Goal: Task Accomplishment & Management: Manage account settings

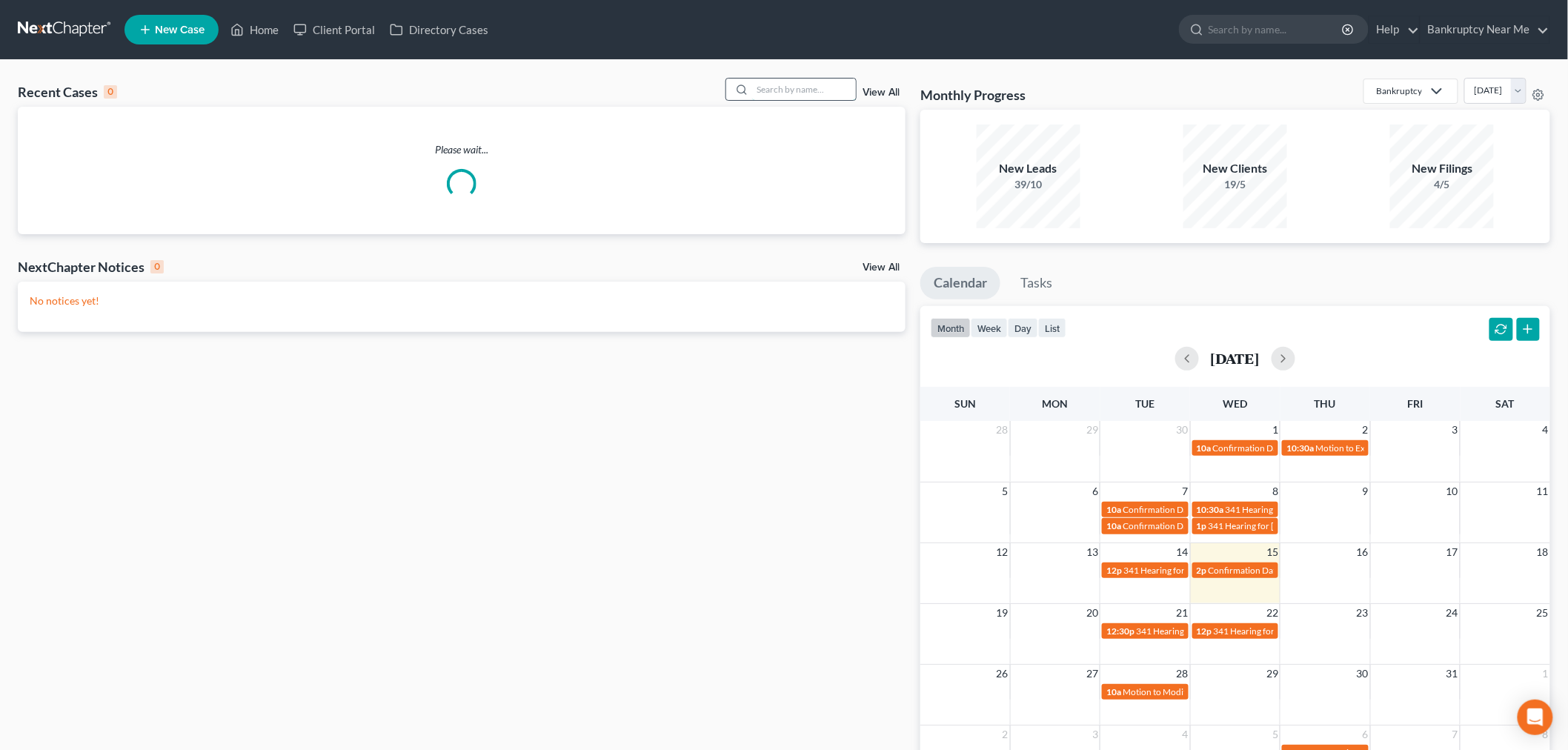
click at [777, 89] on input "search" at bounding box center [804, 89] width 103 height 21
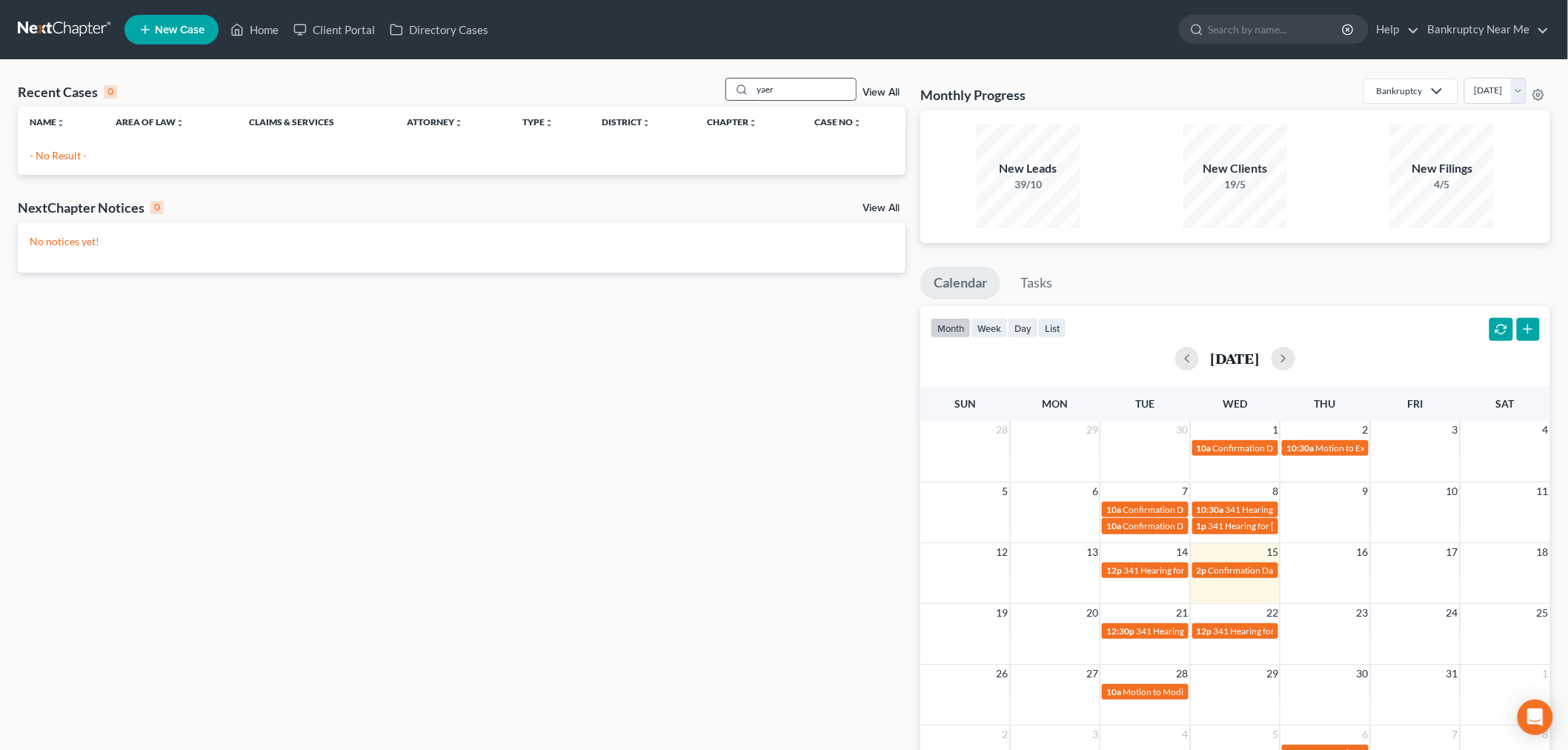
click at [768, 82] on input "yaer" at bounding box center [804, 89] width 103 height 21
drag, startPoint x: 774, startPoint y: 90, endPoint x: 705, endPoint y: 95, distance: 69.2
click at [705, 95] on div "Recent Cases 0 yaer View All" at bounding box center [461, 92] width 888 height 29
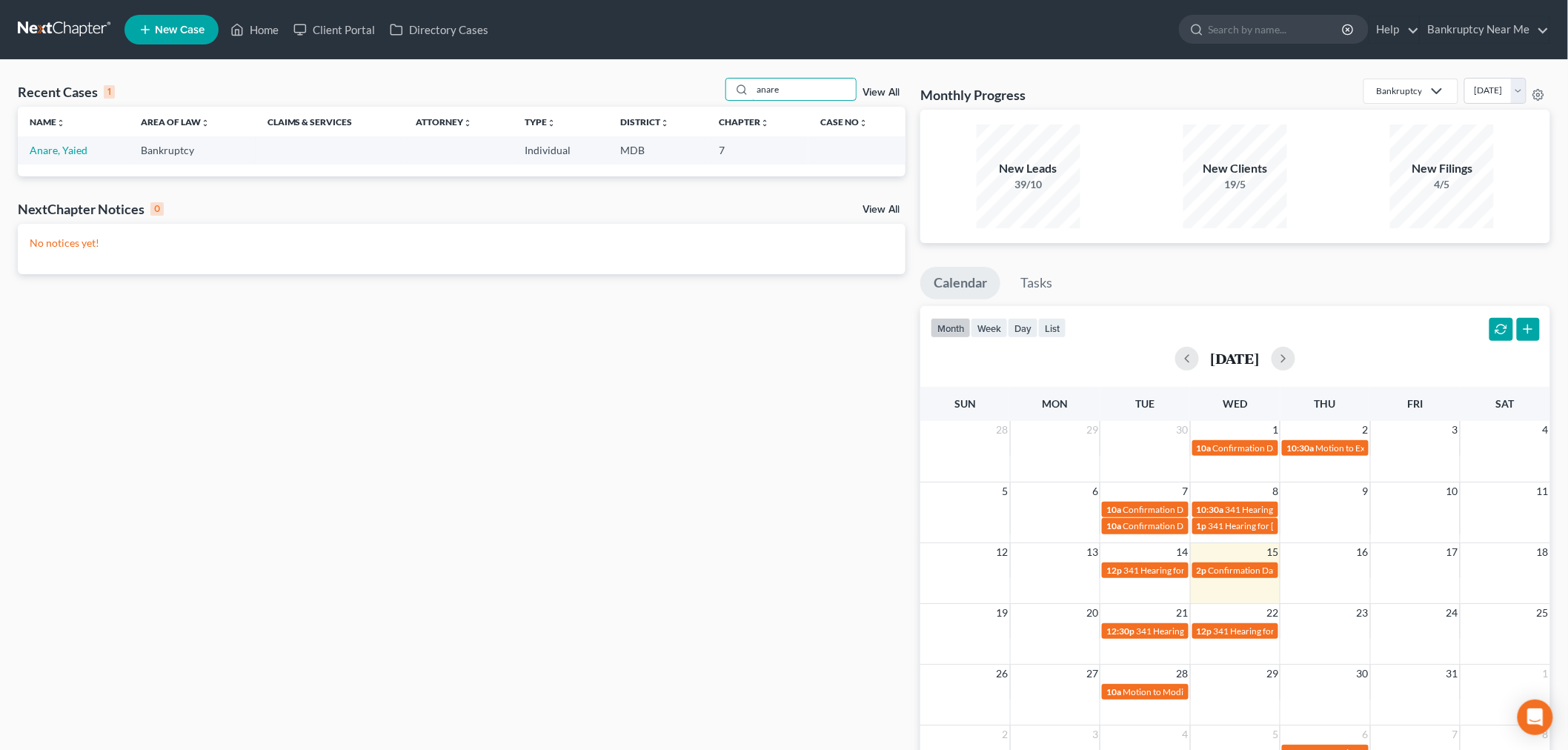
type input "anare"
click at [65, 157] on td "Anare, Yaied" at bounding box center [73, 150] width 111 height 27
click at [67, 153] on link "Anare, Yaied" at bounding box center [58, 150] width 58 height 13
select select "6"
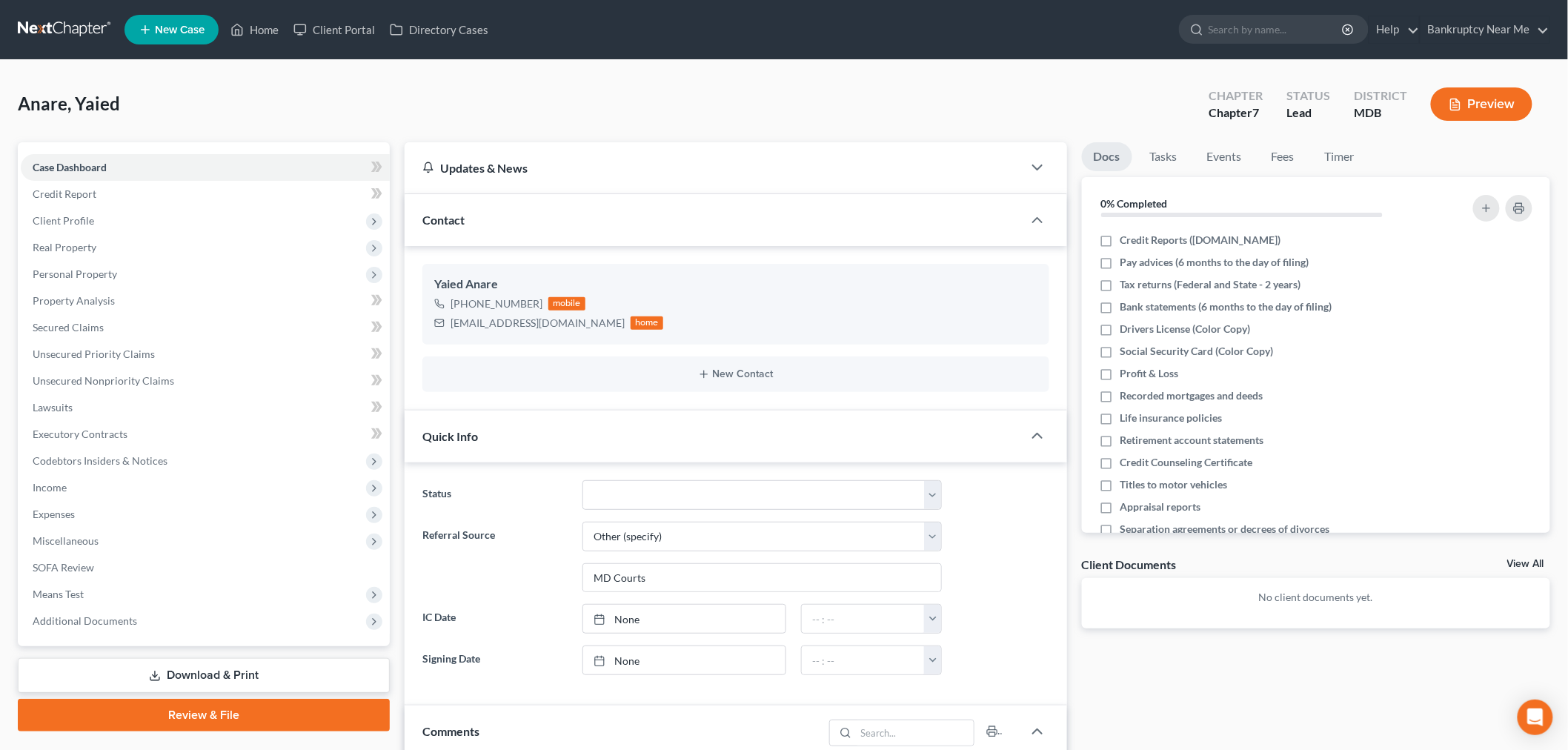
scroll to position [563, 0]
click at [710, 507] on select "Discharged Discharged & Reported Discharge Litigation Dismissal Notice Dismisse…" at bounding box center [763, 495] width 359 height 29
select select "9"
click at [583, 480] on select "Discharged Discharged & Reported Discharge Litigation Dismissal Notice Dismisse…" at bounding box center [763, 495] width 359 height 29
click at [1228, 163] on link "Events" at bounding box center [1225, 157] width 59 height 29
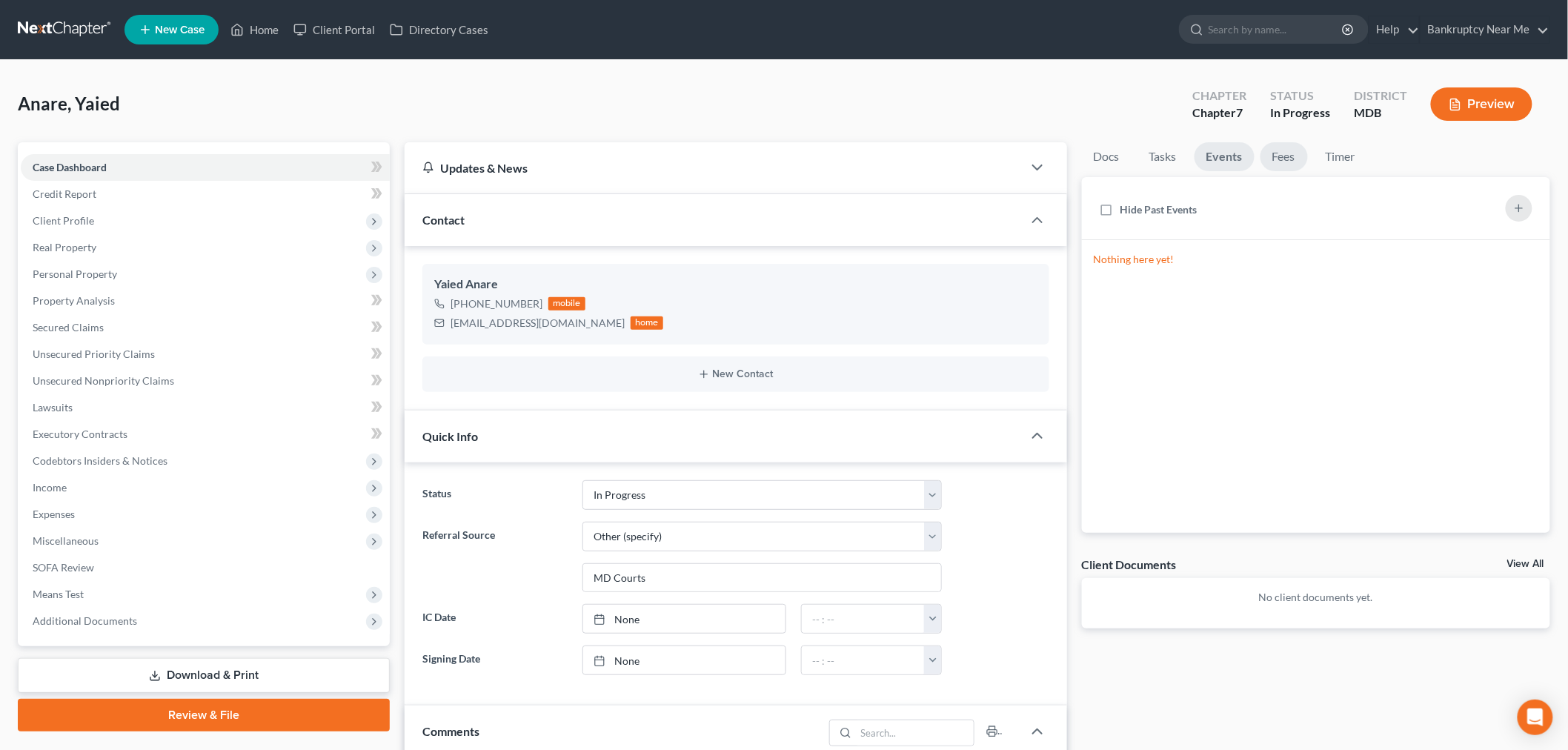
click at [1273, 154] on link "Fees" at bounding box center [1285, 157] width 48 height 29
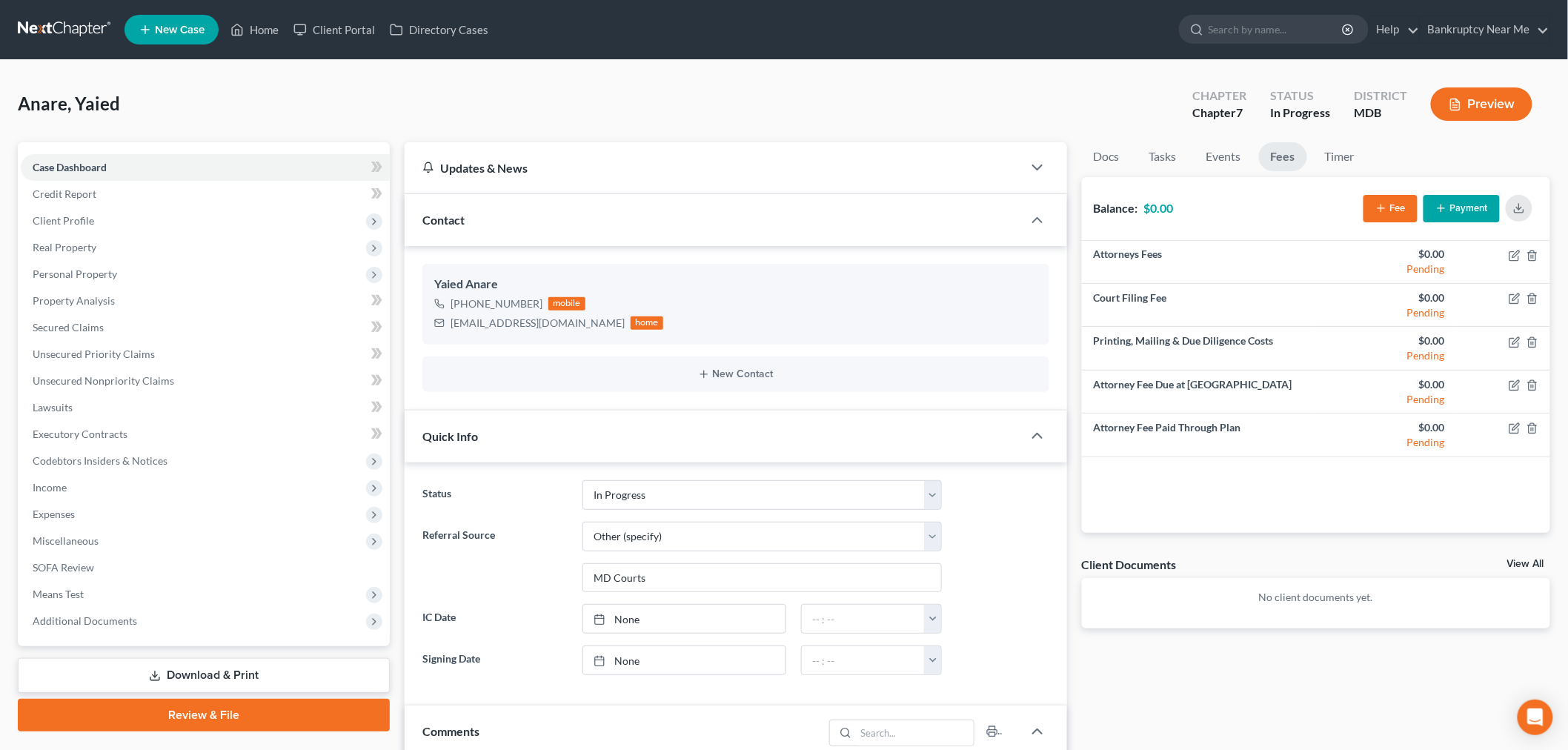
click at [1454, 203] on button "Payment" at bounding box center [1462, 208] width 76 height 27
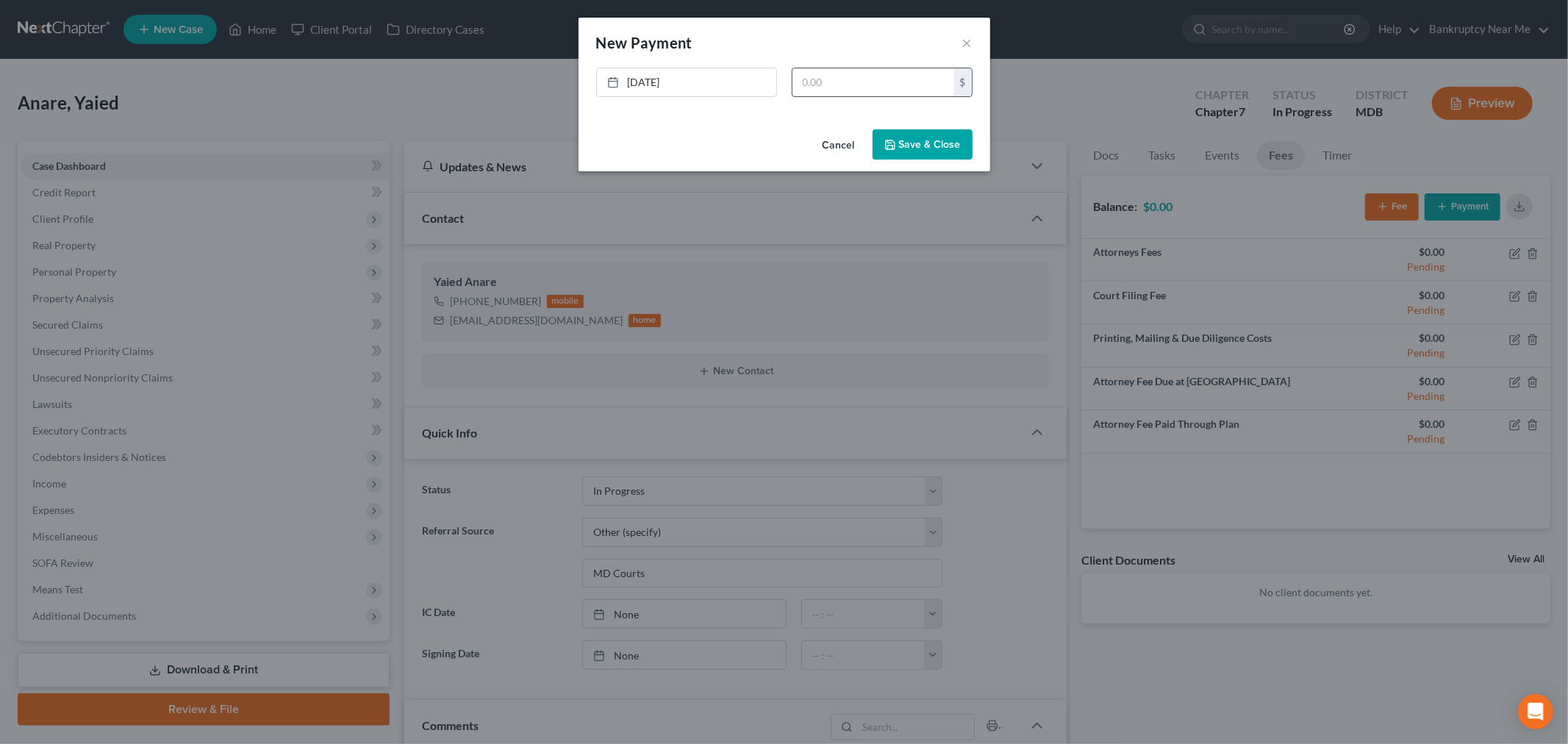
click at [917, 86] on input "text" at bounding box center [873, 82] width 162 height 28
type input "500"
click at [938, 137] on button "Save & Close" at bounding box center [922, 144] width 100 height 31
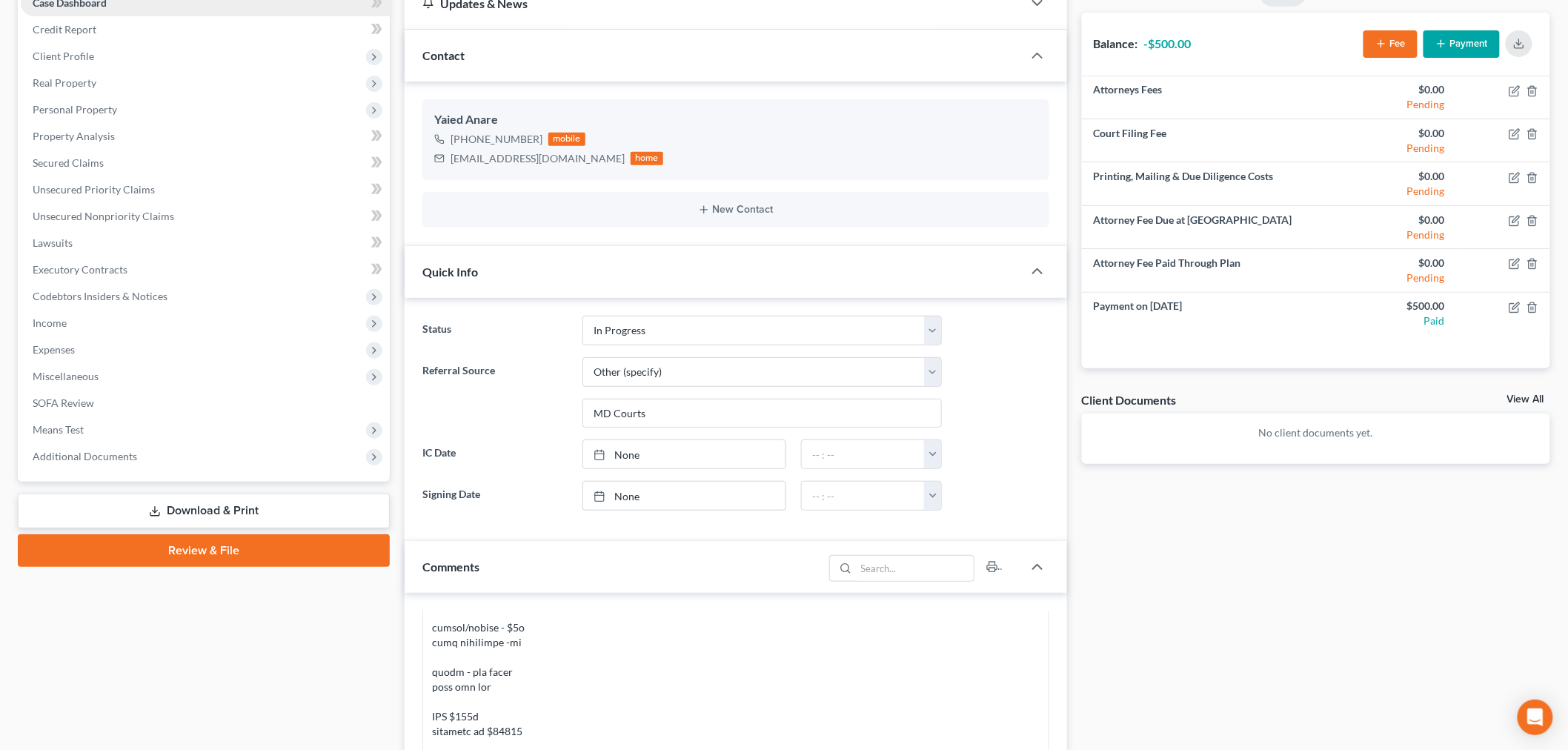
scroll to position [0, 0]
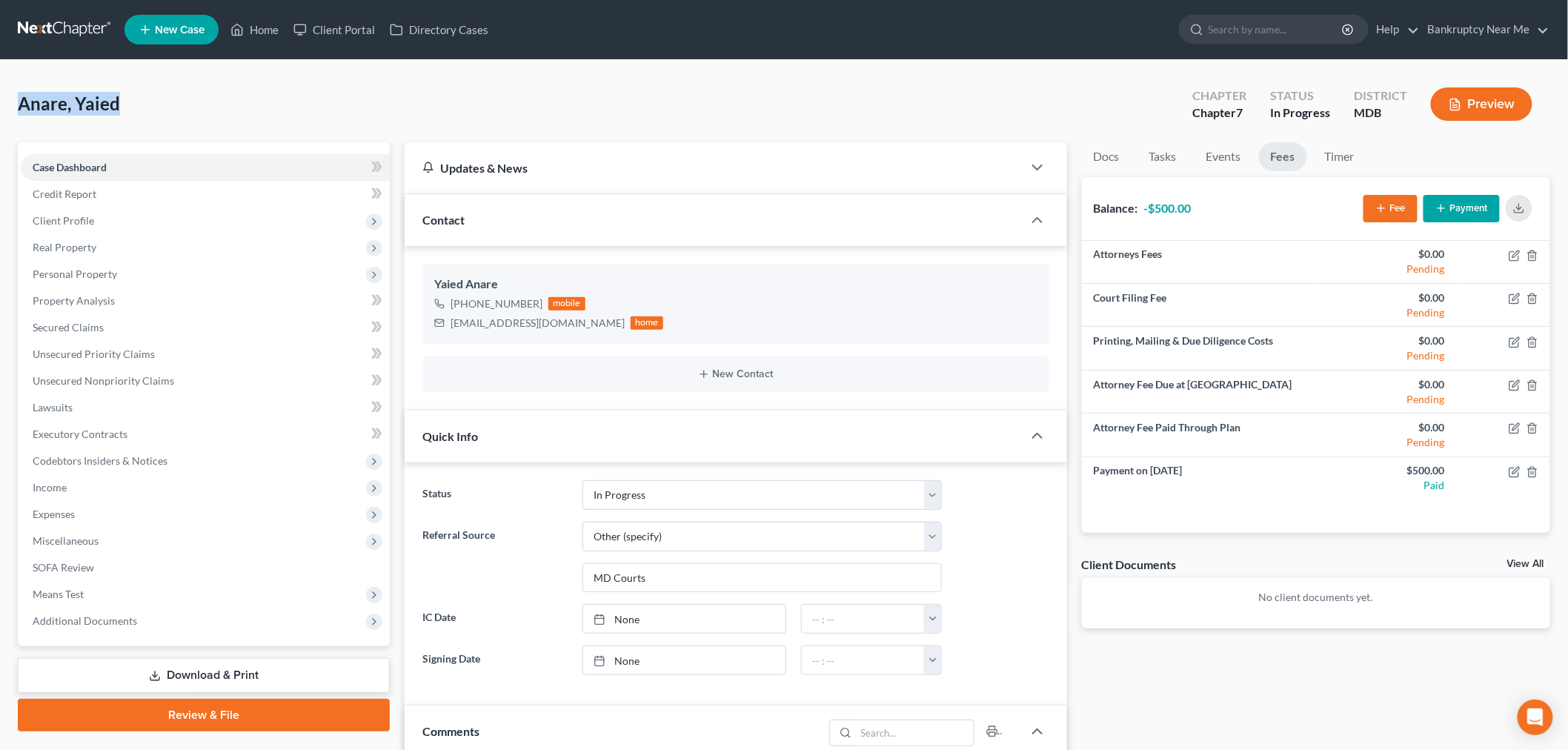
drag, startPoint x: 115, startPoint y: 100, endPoint x: 2, endPoint y: 103, distance: 113.0
click at [2, 103] on div "Anare, Yaied Upgraded Chapter Chapter 7 Status In Progress District MDB Preview…" at bounding box center [784, 694] width 1568 height 1267
copy span "Anare, Yaied"
drag, startPoint x: 549, startPoint y: 321, endPoint x: 442, endPoint y: 326, distance: 107.1
click at [442, 326] on div "[EMAIL_ADDRESS][DOMAIN_NAME] home" at bounding box center [549, 323] width 229 height 19
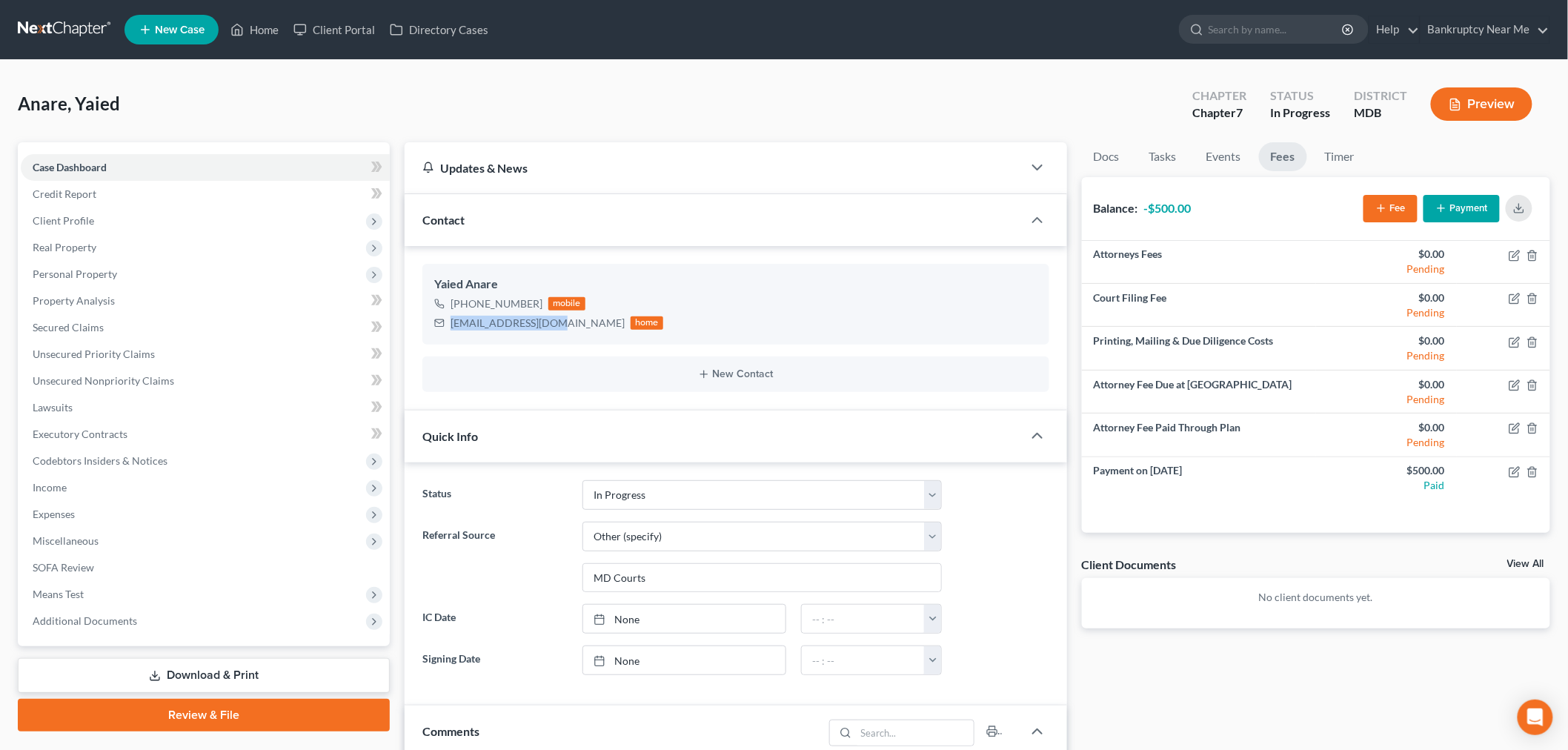
copy div "[EMAIL_ADDRESS][DOMAIN_NAME]"
